Goal: Task Accomplishment & Management: Manage account settings

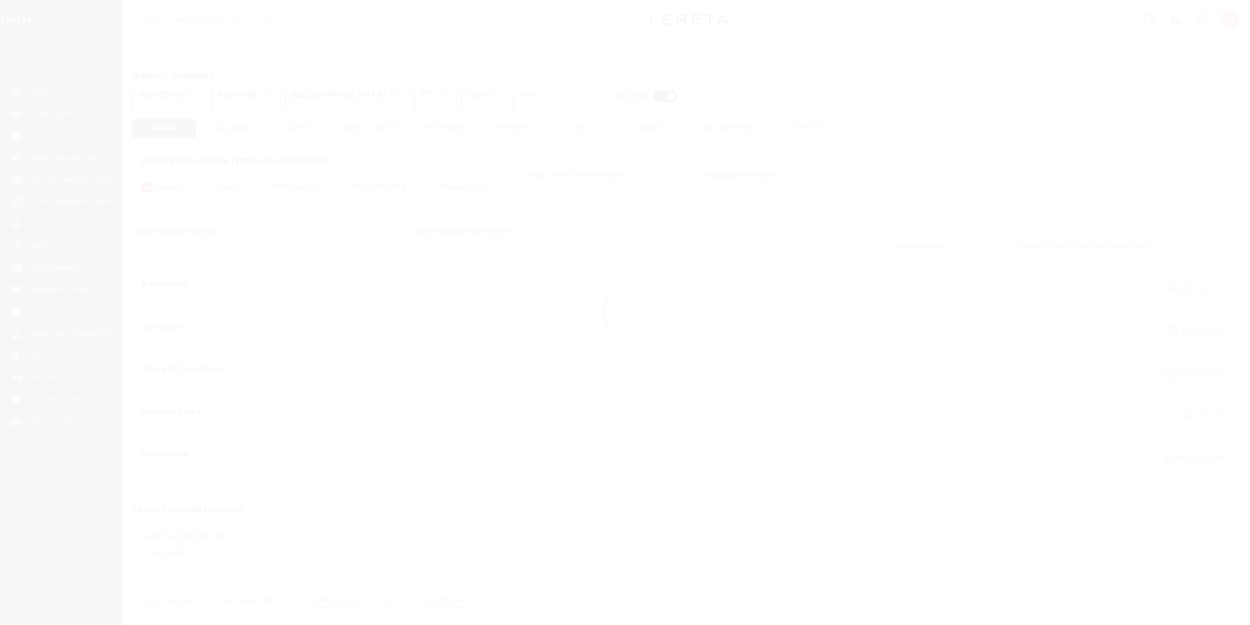
select select
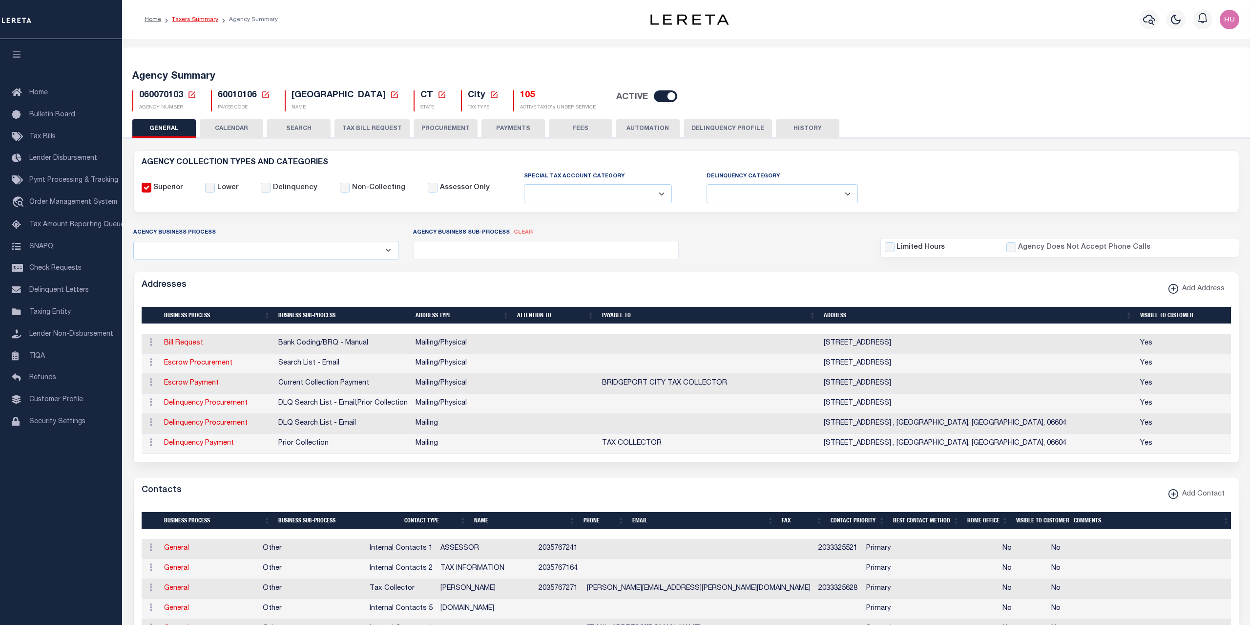
click at [190, 17] on link "Taxers Summary" at bounding box center [195, 20] width 46 height 6
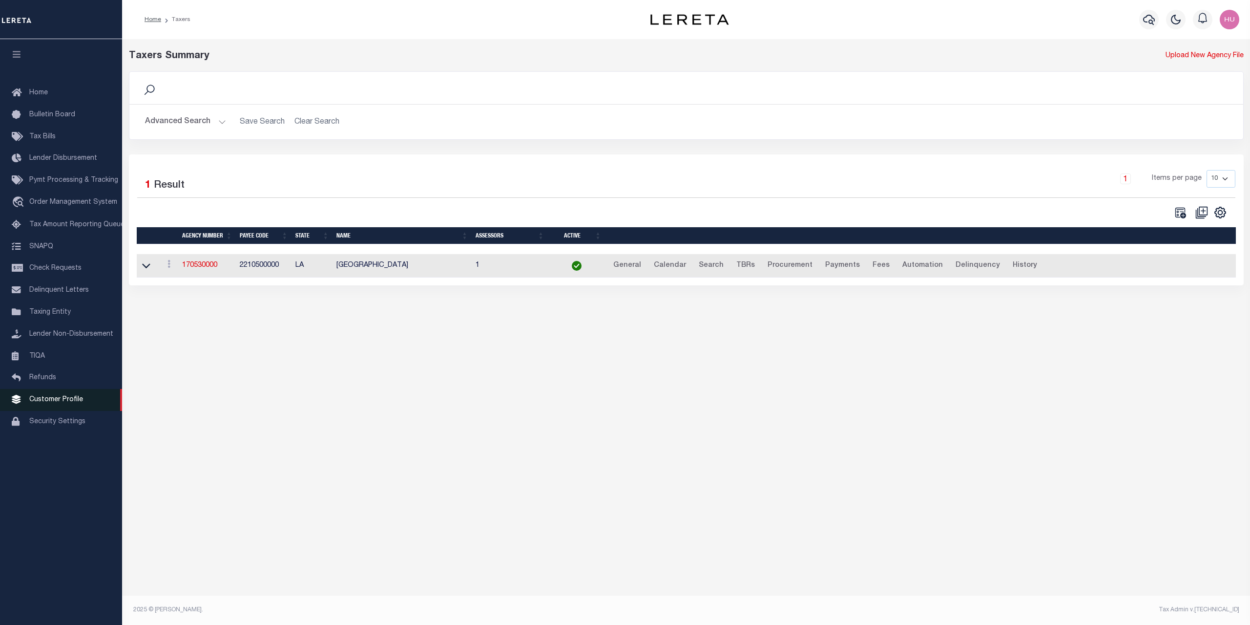
click at [60, 403] on span "Customer Profile" at bounding box center [56, 399] width 54 height 7
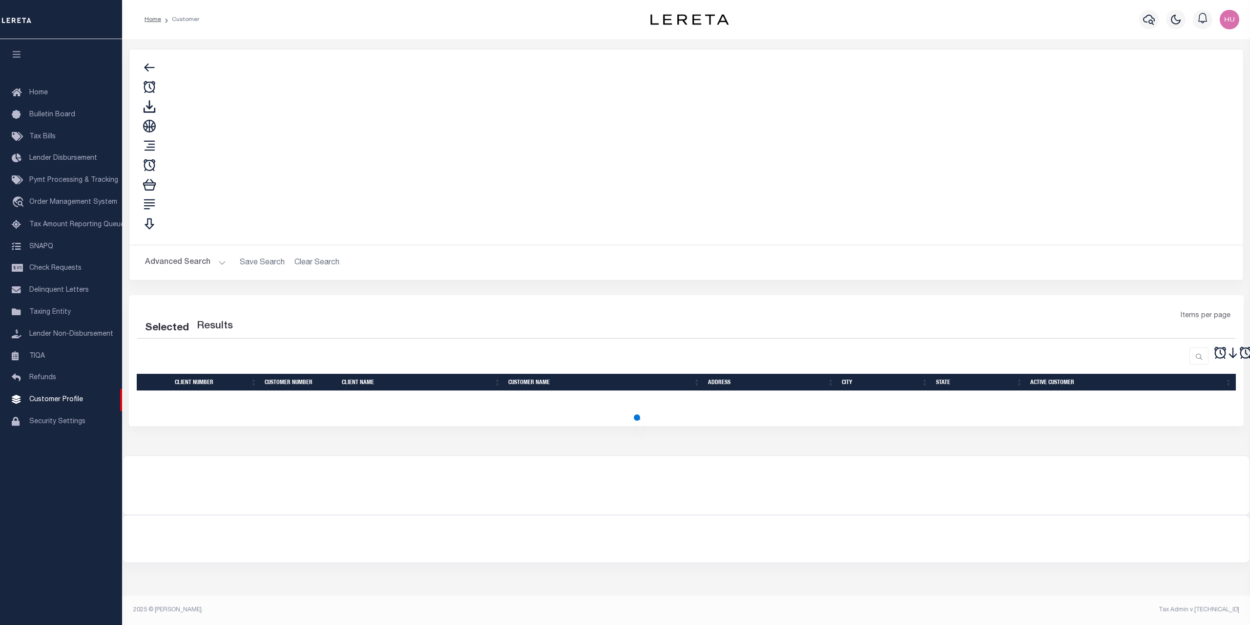
select select "1067"
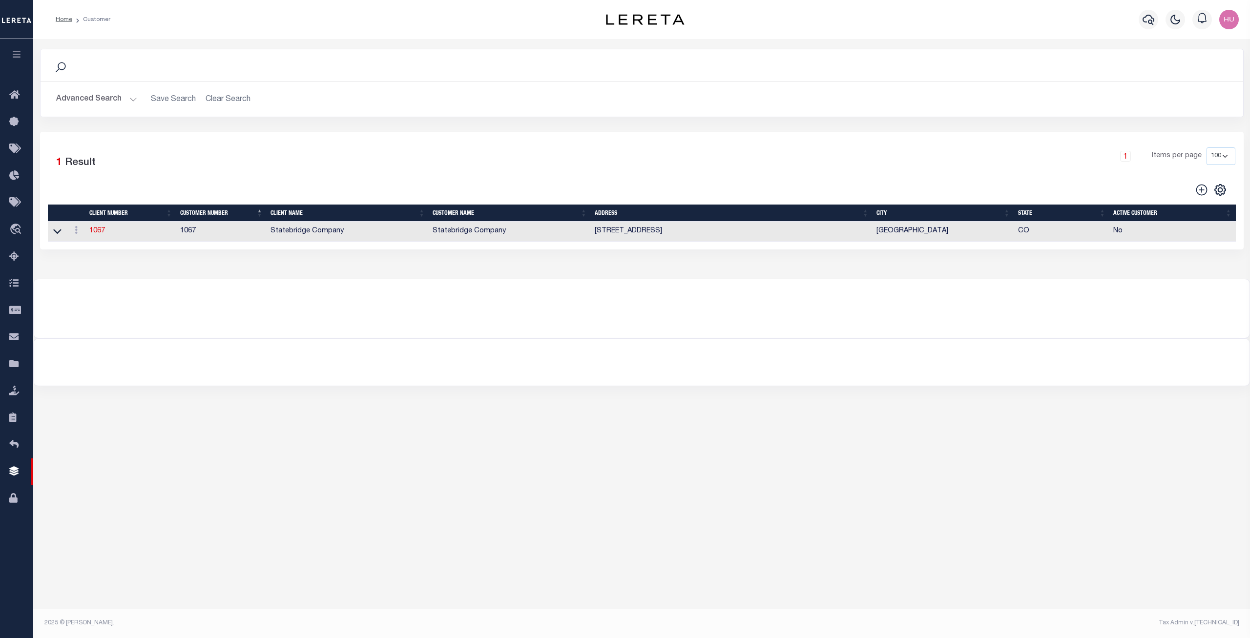
click at [1202, 192] on icon at bounding box center [1202, 190] width 13 height 13
type input "0"
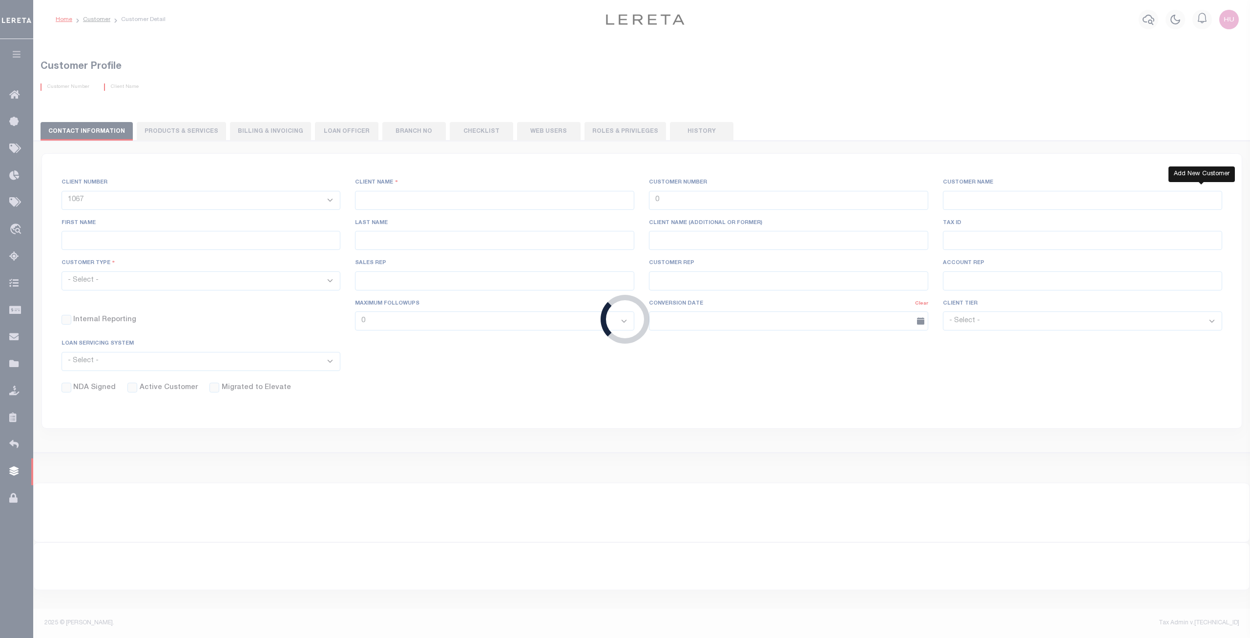
select select
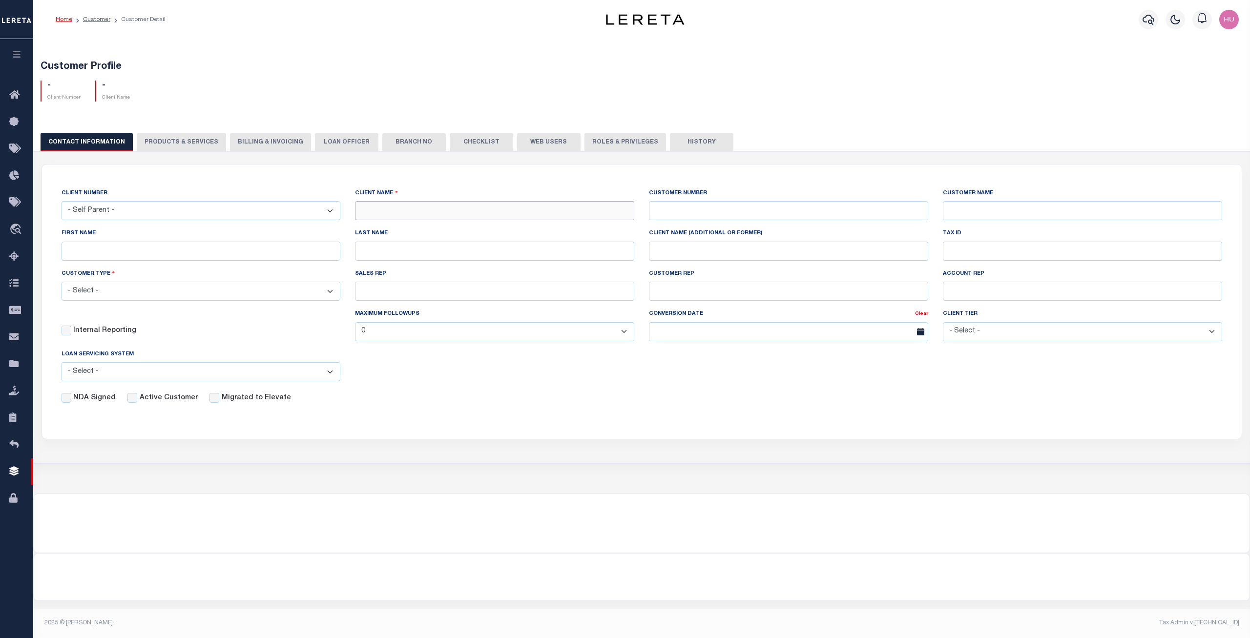
click at [397, 211] on input "text" at bounding box center [494, 210] width 279 height 19
type input "Indiana Bank of America"
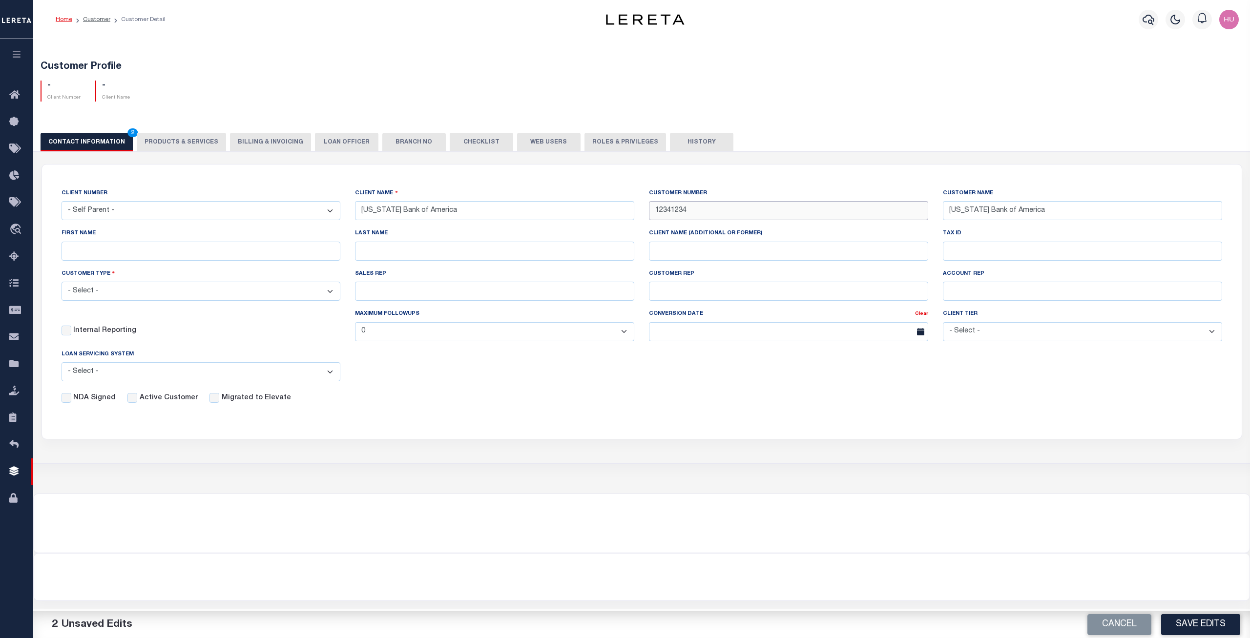
type input "12341234"
click at [493, 366] on div "CLIENT NUMBER - Self Parent - 1011 1012 1013 1014 1016 1017 1018 1019 1035 1036…" at bounding box center [642, 296] width 1176 height 216
select select "Residential"
click option "Residential" at bounding box center [0, 0] width 0 height 0
click at [151, 399] on label "Active Customer" at bounding box center [169, 398] width 58 height 11
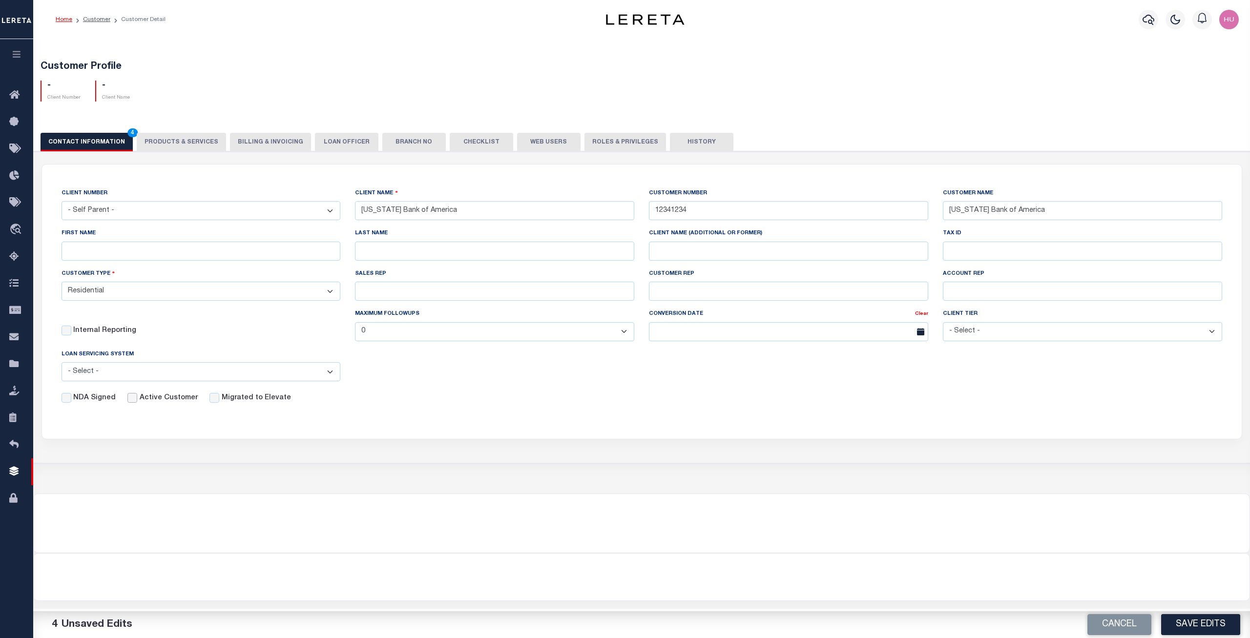
click at [137, 399] on input "Active Customer" at bounding box center [132, 398] width 10 height 10
checkbox input "true"
click at [1186, 624] on button "Save Edits" at bounding box center [1200, 624] width 79 height 21
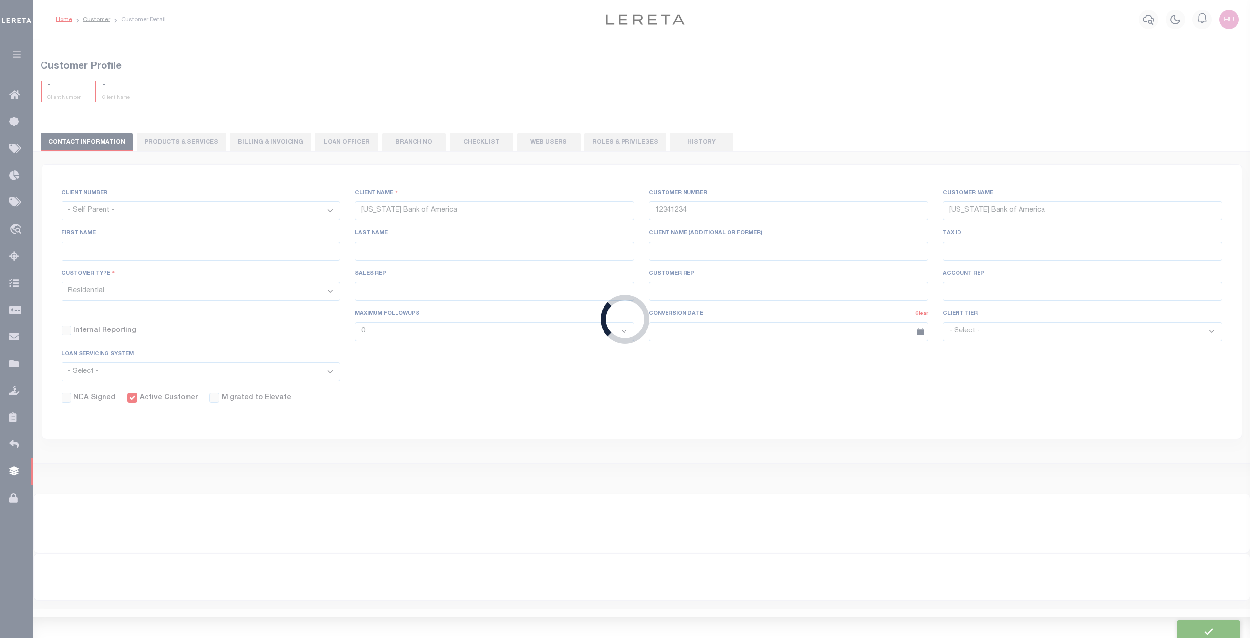
select select
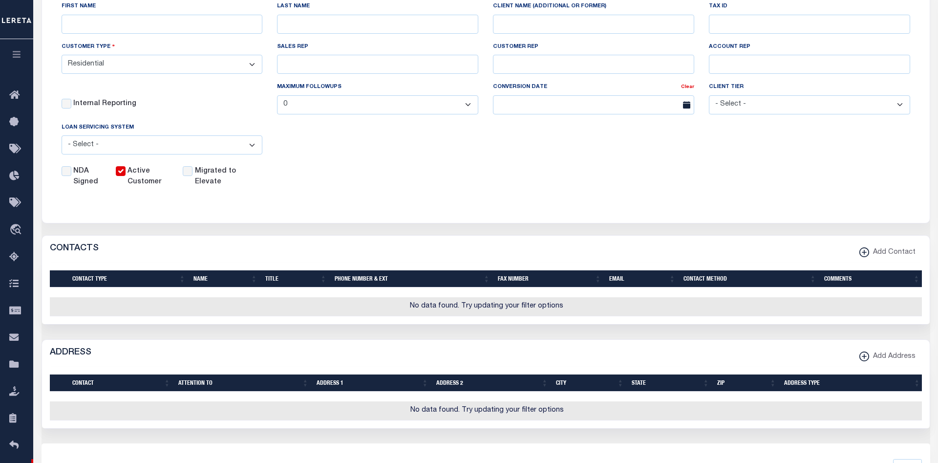
scroll to position [277, 0]
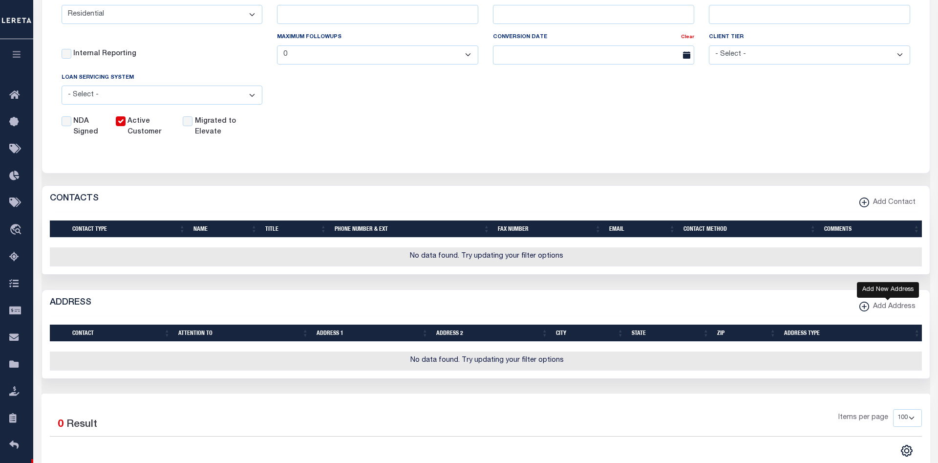
click at [881, 310] on span "Add Address" at bounding box center [892, 306] width 46 height 11
select select
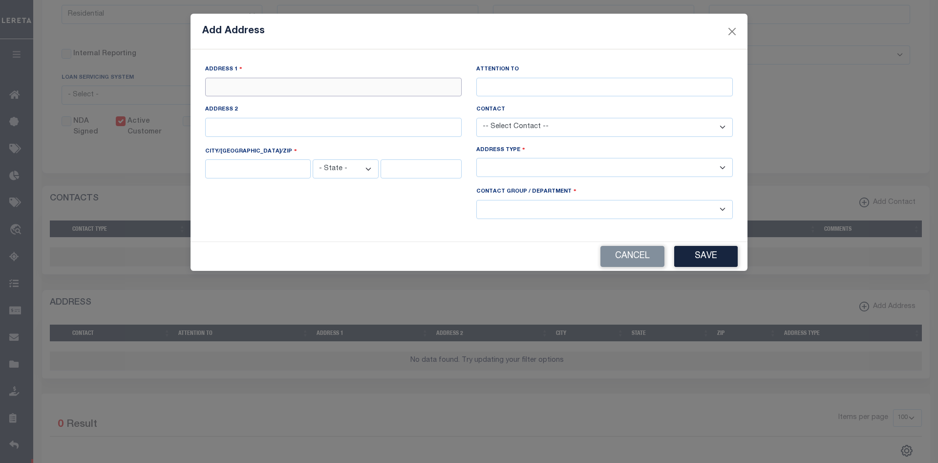
click at [257, 87] on input "text" at bounding box center [333, 87] width 256 height 19
paste input "3021 Stevens Rd"
type input "3021 Stevens Rd"
click at [233, 164] on input "text" at bounding box center [257, 168] width 105 height 19
paste input "Mount Vernon"
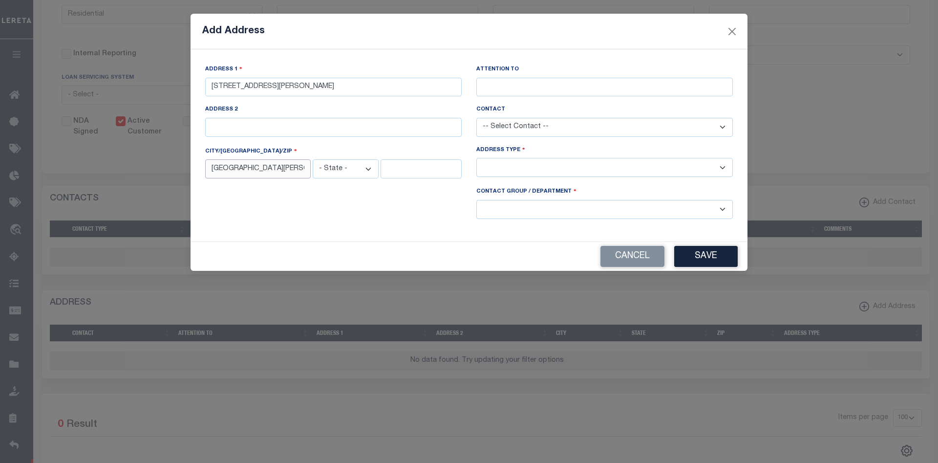
type input "Mount Vernon"
select select "IN"
click option "IN" at bounding box center [0, 0] width 0 height 0
click at [401, 168] on input "text" at bounding box center [420, 168] width 81 height 19
type input "47620"
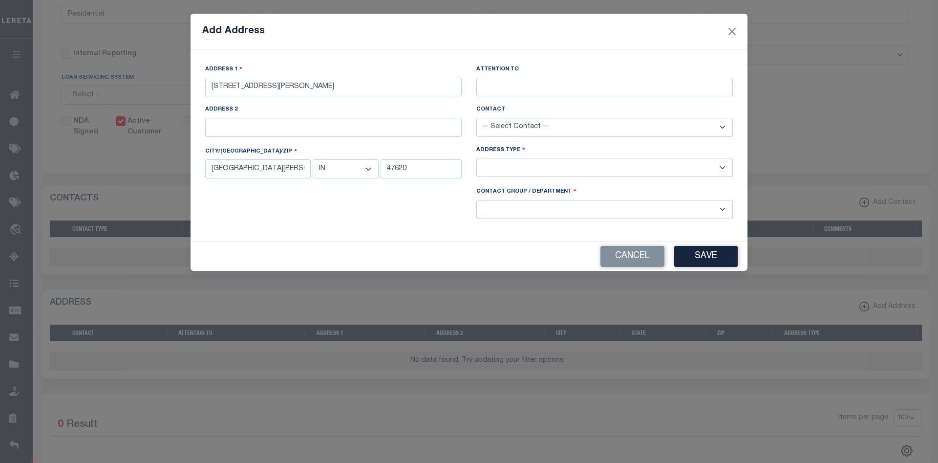
click at [476, 158] on select "-- Select Address Type -- Billing Fedex Overnight Lock Box Mailing Address Phys…" at bounding box center [604, 167] width 256 height 19
select select "1"
click option "Physical Address" at bounding box center [0, 0] width 0 height 0
click at [476, 200] on select "-- Select Contact Group / Department -- Billing Corporate Delinquncy Escrow Ret…" at bounding box center [604, 209] width 256 height 19
select select "1"
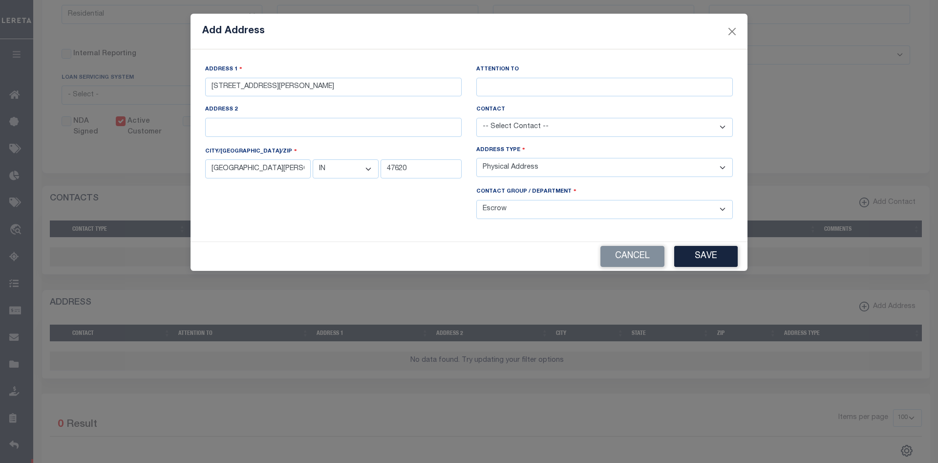
click option "Escrow" at bounding box center [0, 0] width 0 height 0
click at [685, 253] on button "Save" at bounding box center [705, 256] width 63 height 21
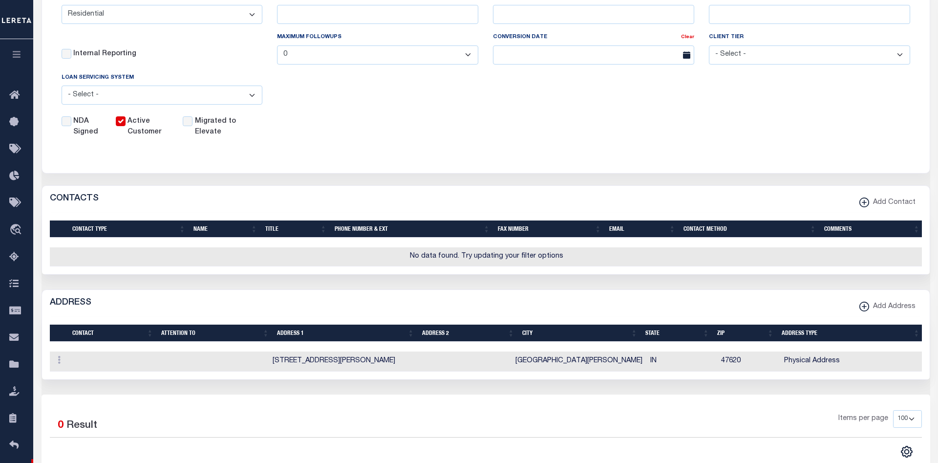
click at [360, 169] on form "CLIENT NUMBER - Self Parent - 1011 1012 1013 1014 1016 1017 1018 1019 1035 1036…" at bounding box center [485, 30] width 887 height 285
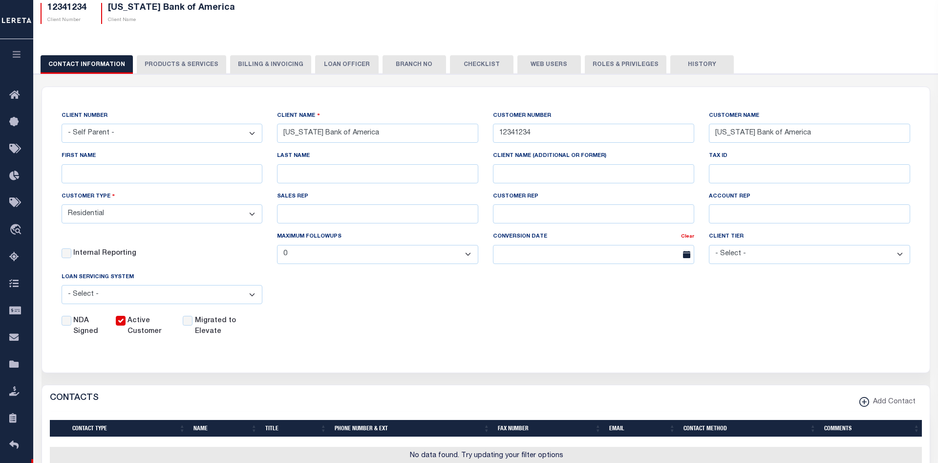
scroll to position [0, 0]
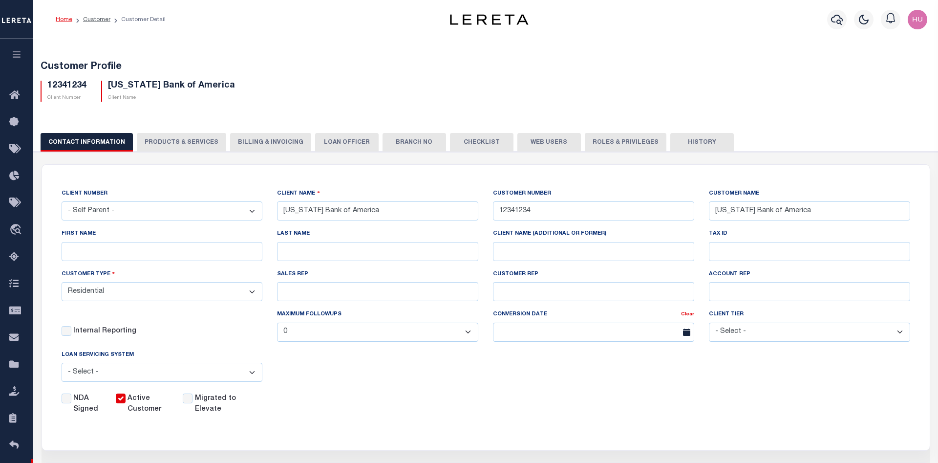
click at [181, 148] on button "PRODUCTS & SERVICES" at bounding box center [181, 142] width 89 height 19
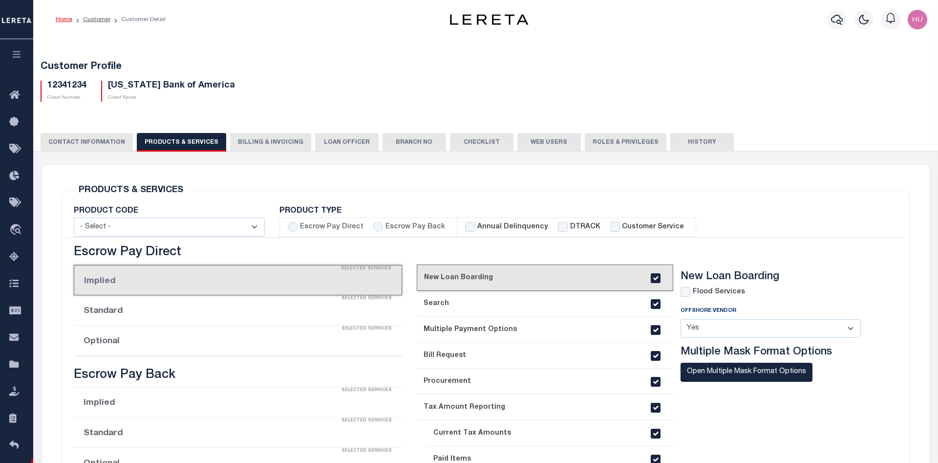
checkbox input "true"
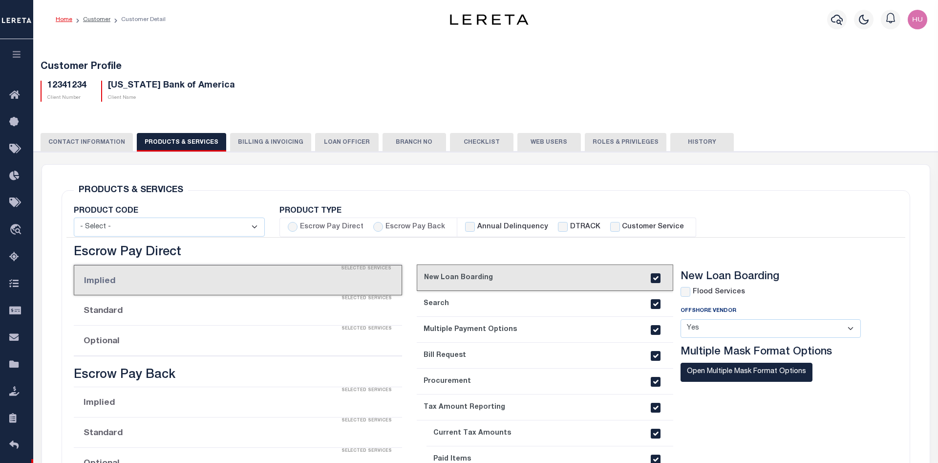
checkbox input "true"
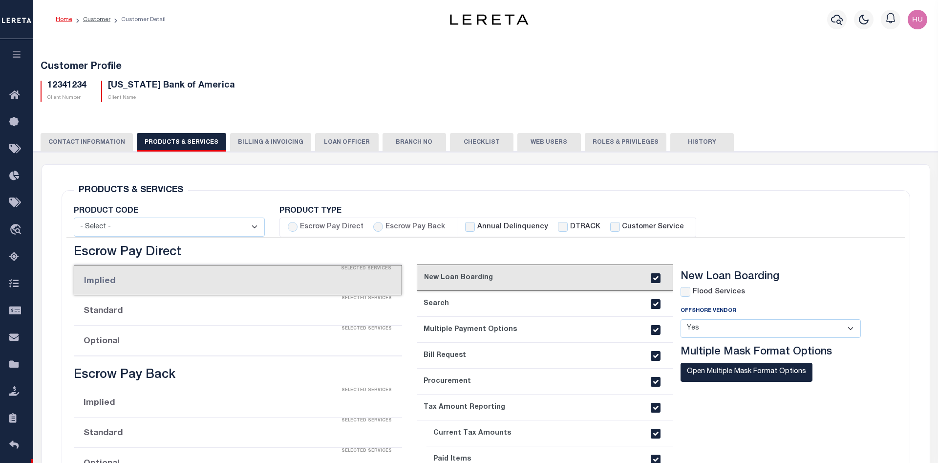
checkbox input "true"
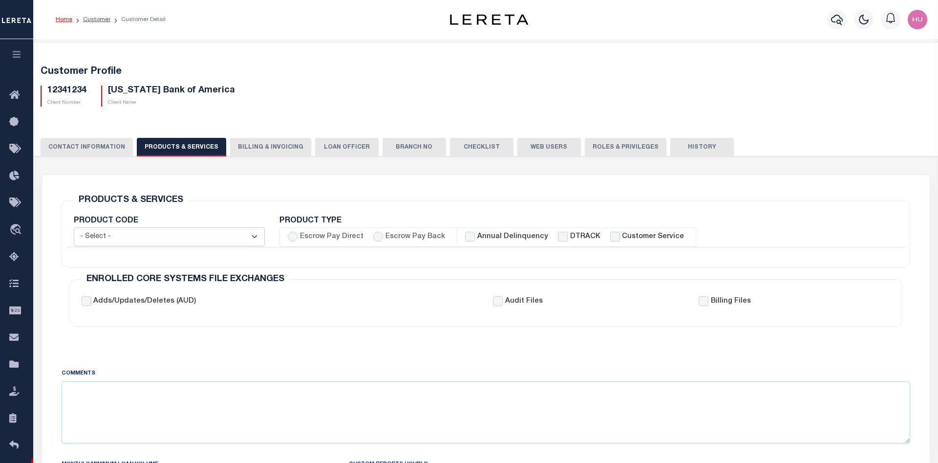
click at [392, 237] on label "Escrow Pay Back" at bounding box center [415, 237] width 60 height 11
click at [383, 237] on input "Escrow Pay Back" at bounding box center [378, 237] width 10 height 10
radio input "true"
checkbox input "true"
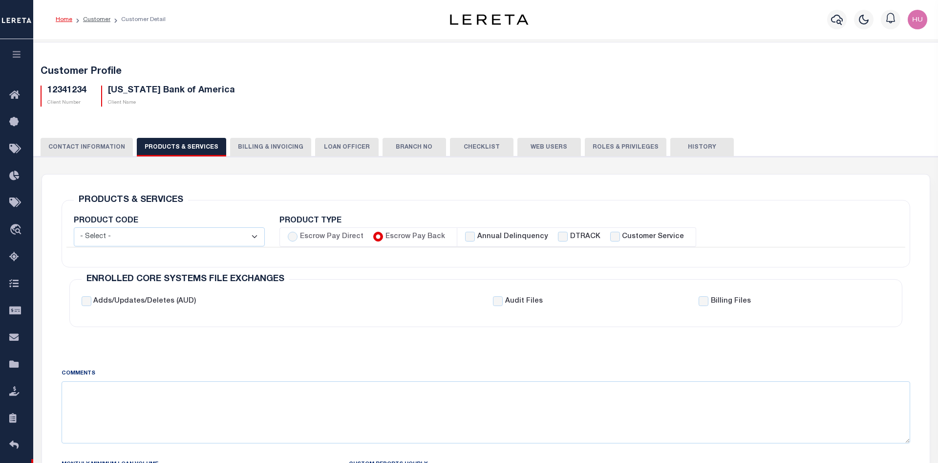
checkbox input "true"
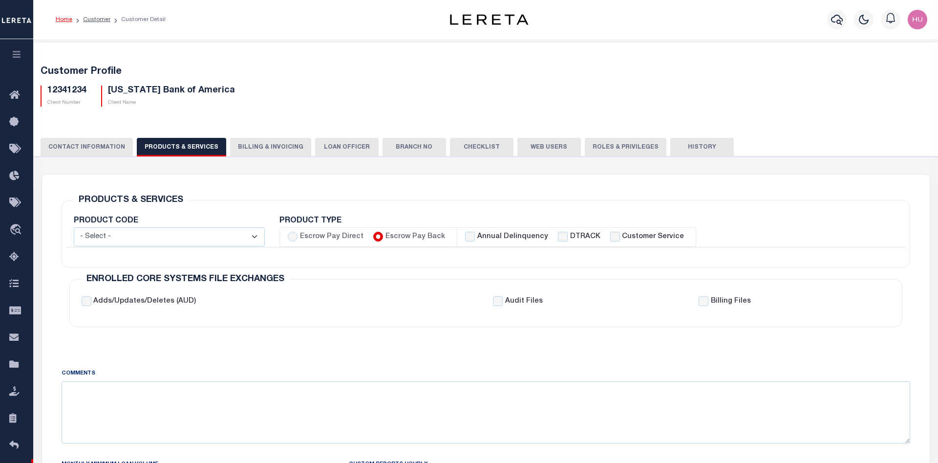
checkbox input "true"
checkbox input "false"
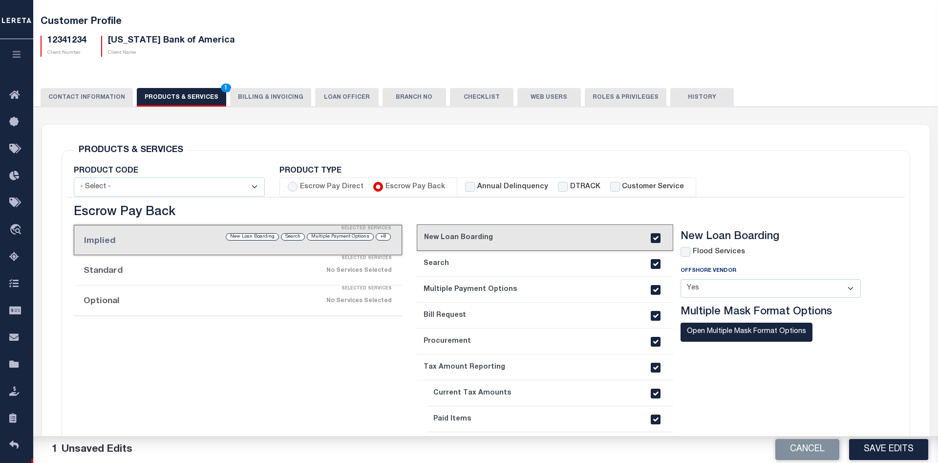
scroll to position [100, 0]
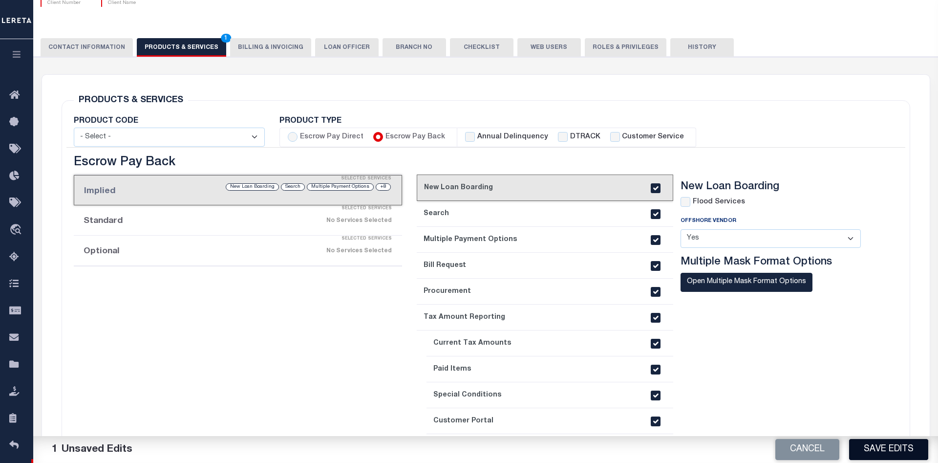
click at [890, 453] on button "Save Edits" at bounding box center [888, 449] width 79 height 21
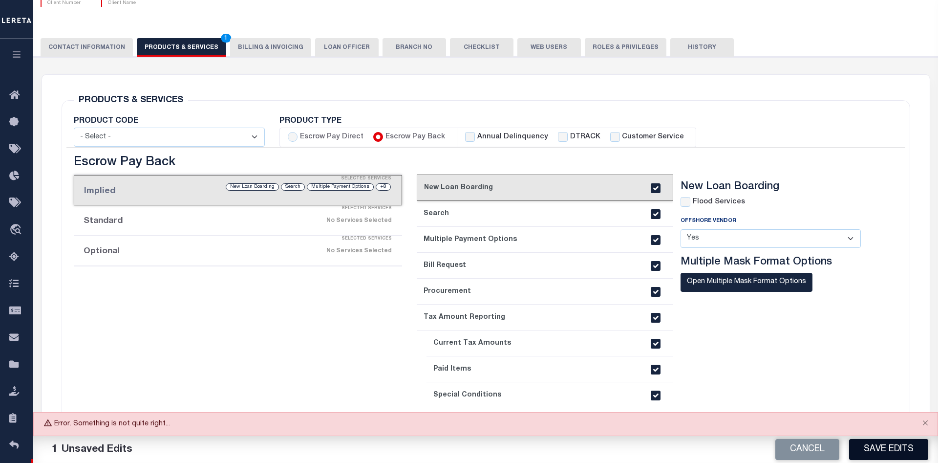
click at [880, 443] on button "Save Edits" at bounding box center [888, 449] width 79 height 21
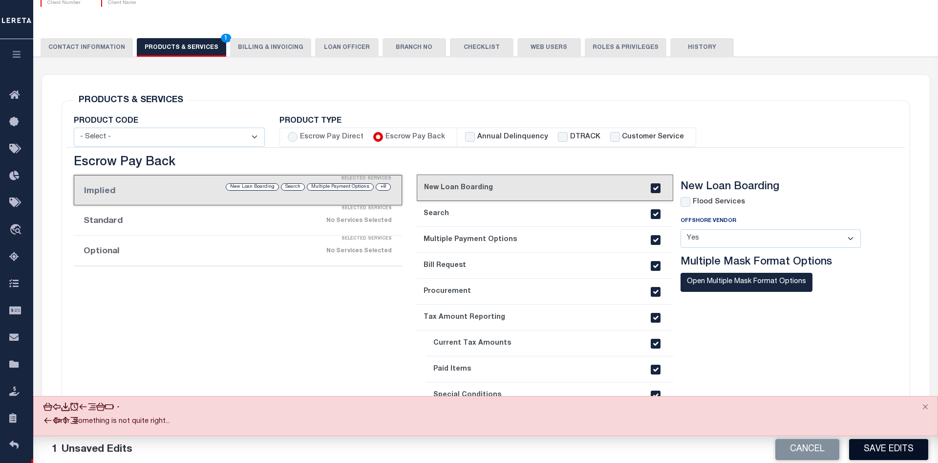
click at [880, 446] on button "Save Edits" at bounding box center [888, 449] width 79 height 21
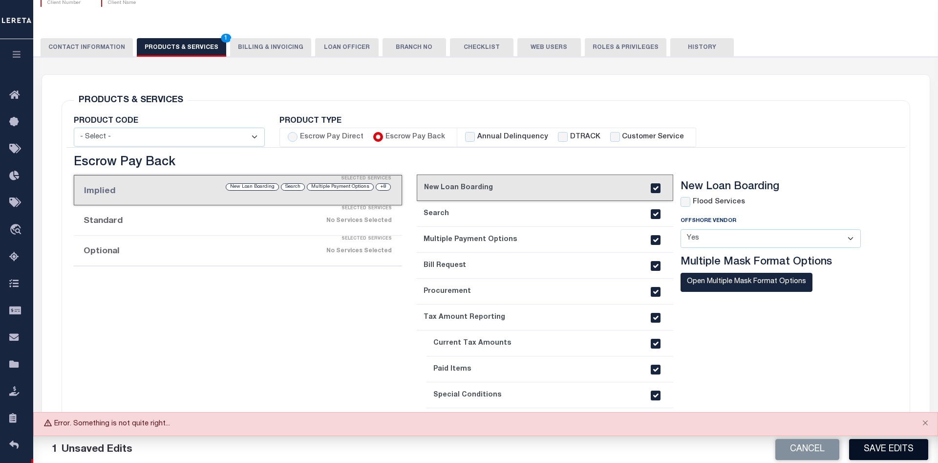
click at [879, 445] on button "Save Edits" at bounding box center [888, 449] width 79 height 21
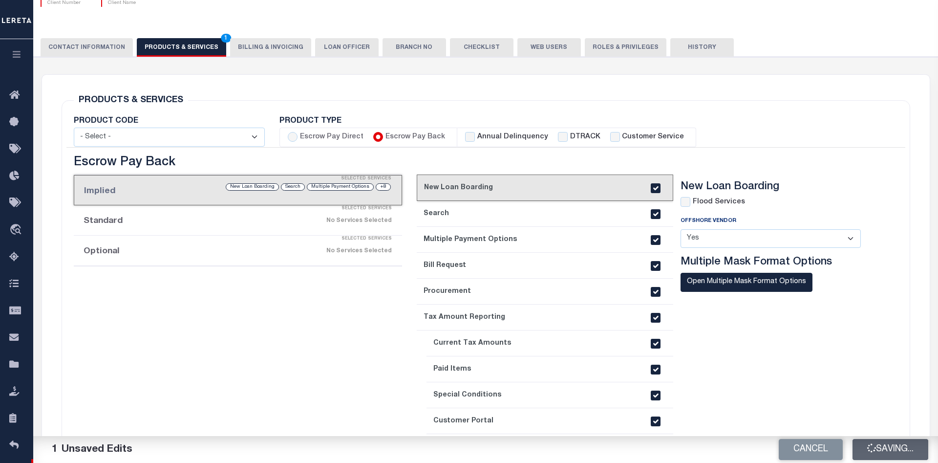
click at [879, 445] on button "Saving..." at bounding box center [890, 449] width 76 height 21
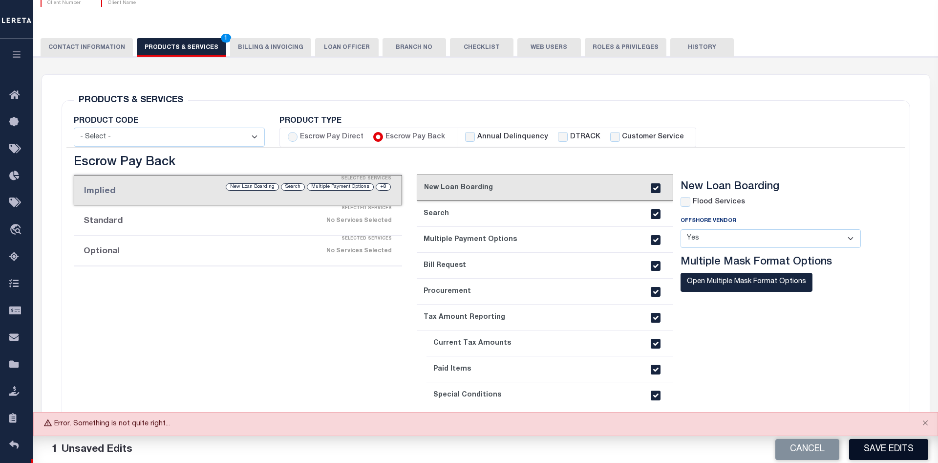
click at [879, 445] on button "Save Edits" at bounding box center [888, 449] width 79 height 21
click at [882, 444] on button "Save Edits" at bounding box center [888, 449] width 79 height 21
click at [898, 445] on button "Save Edits" at bounding box center [888, 449] width 79 height 21
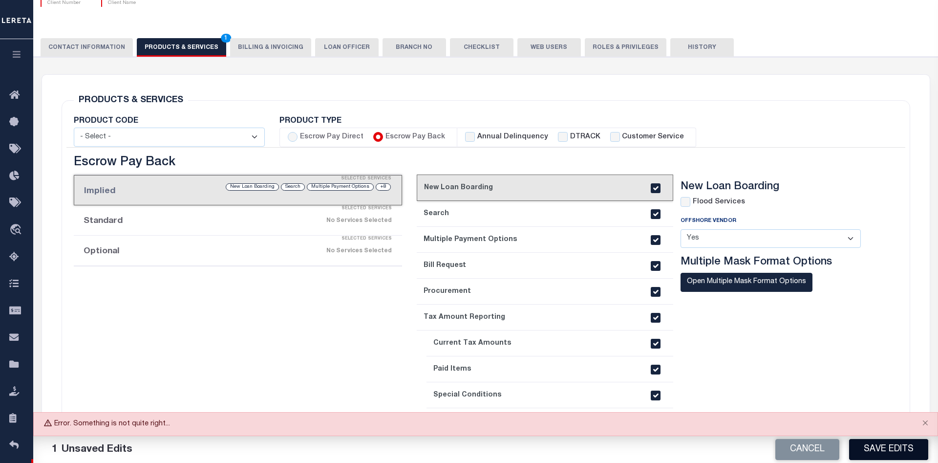
click at [898, 445] on button "Save Edits" at bounding box center [888, 449] width 79 height 21
click at [881, 451] on button "Save Edits" at bounding box center [888, 449] width 79 height 21
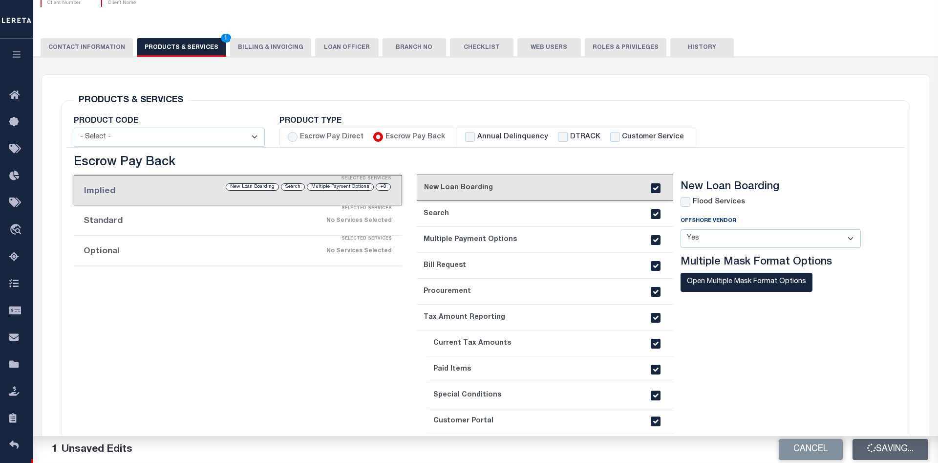
click at [881, 451] on button "Saving..." at bounding box center [890, 449] width 76 height 21
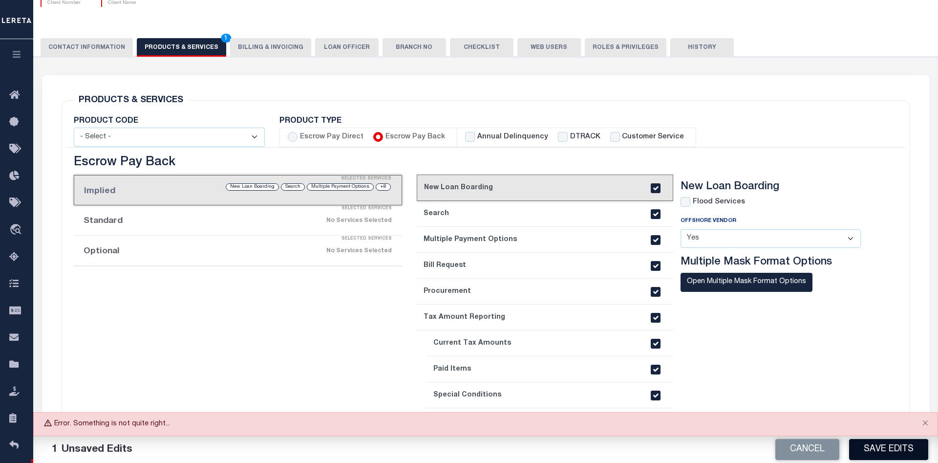
click at [881, 451] on button "Save Edits" at bounding box center [888, 449] width 79 height 21
click at [875, 451] on button "Save Edits" at bounding box center [888, 449] width 79 height 21
